Goal: Task Accomplishment & Management: Manage account settings

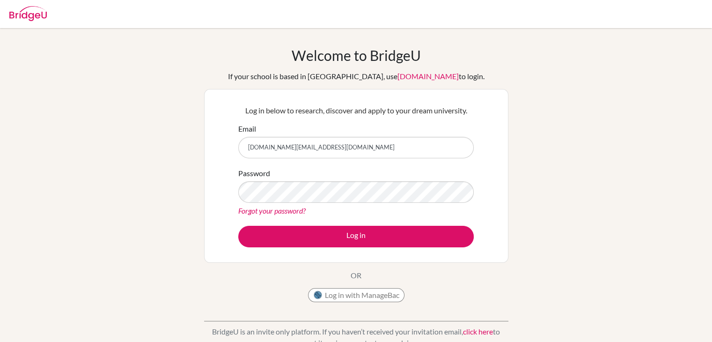
type input "[DOMAIN_NAME][EMAIL_ADDRESS][DOMAIN_NAME]"
click at [290, 209] on link "Forgot your password?" at bounding box center [271, 210] width 67 height 9
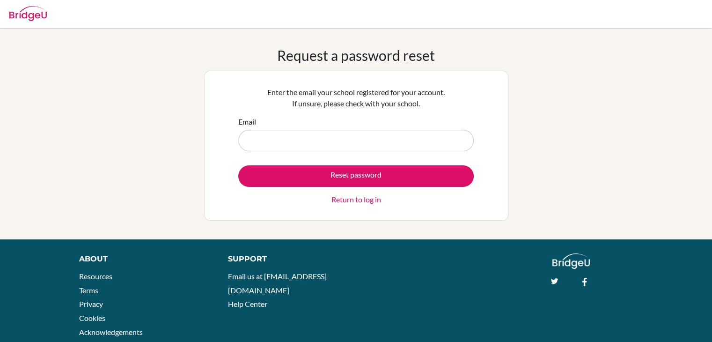
click at [328, 138] on input "Email" at bounding box center [355, 141] width 235 height 22
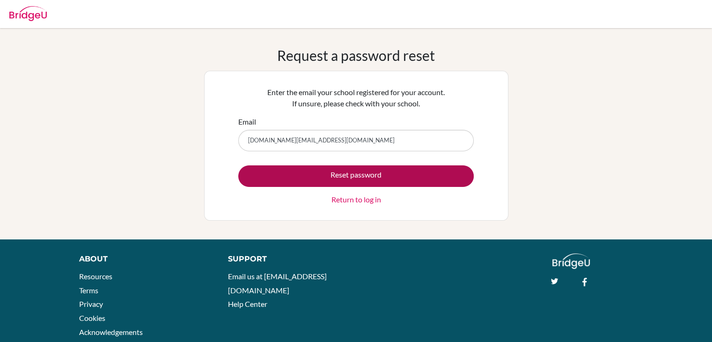
type input "[DOMAIN_NAME][EMAIL_ADDRESS][DOMAIN_NAME]"
click at [333, 169] on button "Reset password" at bounding box center [355, 176] width 235 height 22
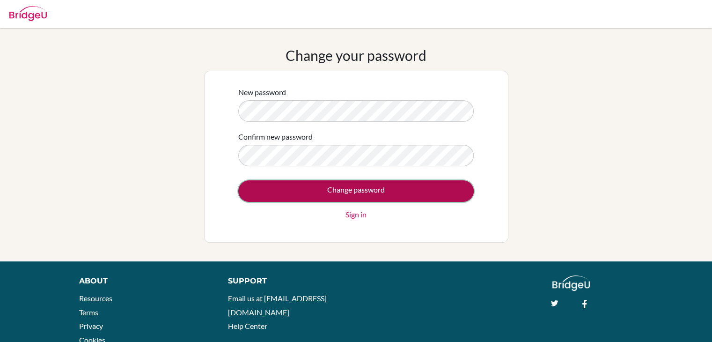
click at [344, 190] on input "Change password" at bounding box center [355, 191] width 235 height 22
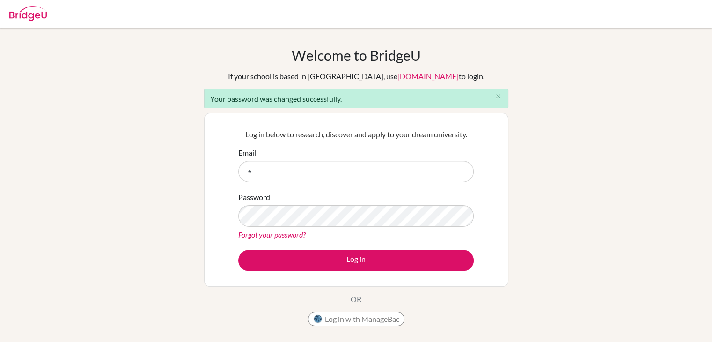
click at [349, 162] on input "e" at bounding box center [355, 172] width 235 height 22
type input "e"
type input "[DOMAIN_NAME][EMAIL_ADDRESS][DOMAIN_NAME]"
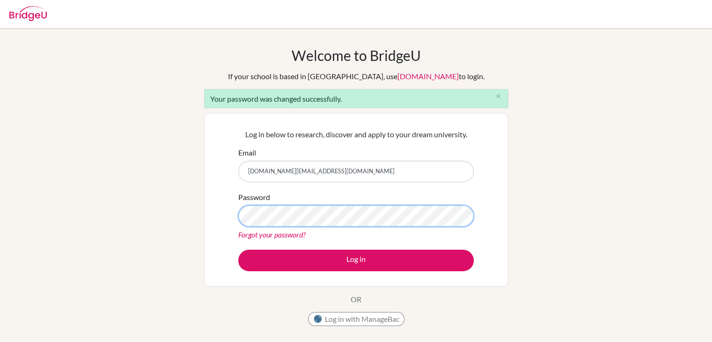
click at [238, 249] on button "Log in" at bounding box center [355, 260] width 235 height 22
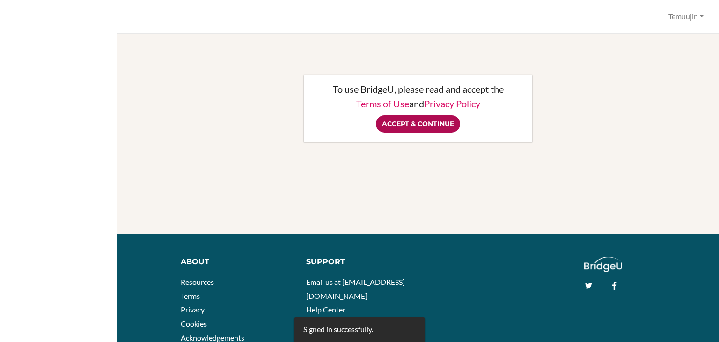
click at [432, 122] on input "Accept & Continue" at bounding box center [418, 123] width 84 height 17
